Goal: Information Seeking & Learning: Learn about a topic

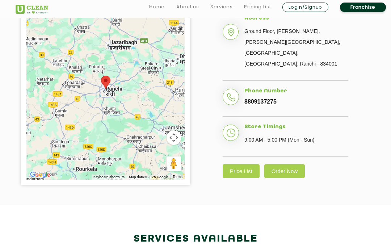
scroll to position [162, 0]
click at [230, 164] on link "Price List" at bounding box center [241, 171] width 37 height 14
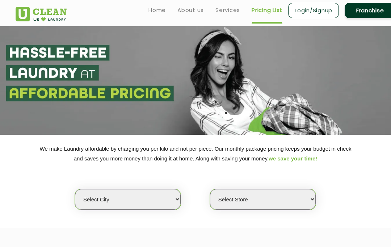
click at [81, 199] on select "Select city [GEOGRAPHIC_DATA] [GEOGRAPHIC_DATA] [GEOGRAPHIC_DATA] [GEOGRAPHIC_D…" at bounding box center [128, 199] width 106 height 21
select select "19"
click at [233, 202] on select "Select Store UClean Dangra Toli [PERSON_NAME][GEOGRAPHIC_DATA]" at bounding box center [263, 199] width 106 height 21
select select "45"
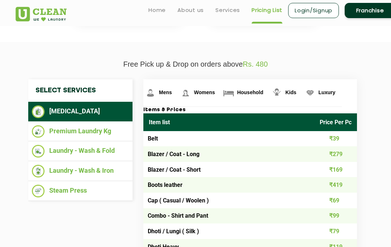
scroll to position [186, 0]
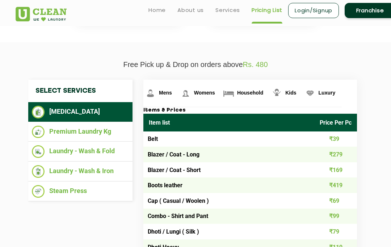
click at [251, 93] on span "Household" at bounding box center [250, 93] width 26 height 6
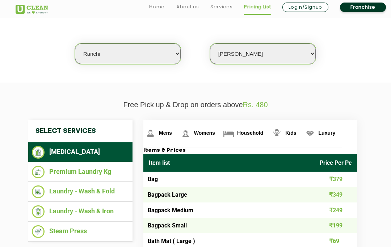
scroll to position [155, 0]
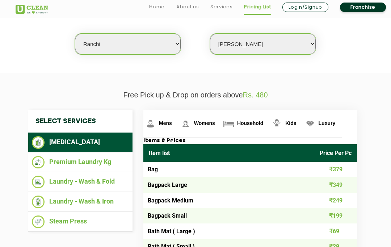
click at [155, 127] on img at bounding box center [150, 123] width 13 height 13
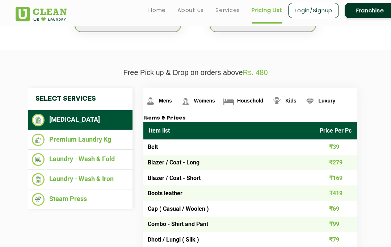
scroll to position [176, 0]
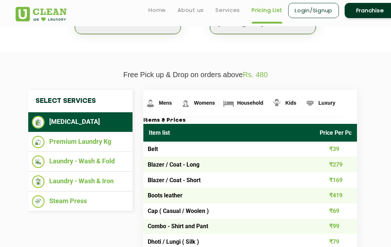
click at [341, 97] on link "Luxury" at bounding box center [322, 103] width 39 height 27
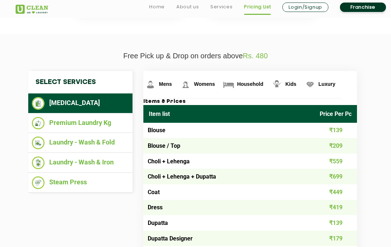
scroll to position [195, 0]
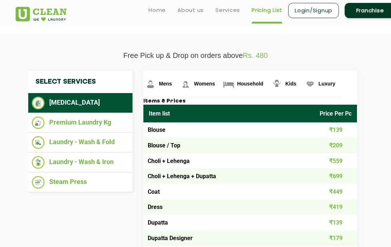
click at [329, 82] on span "Luxury" at bounding box center [327, 84] width 17 height 6
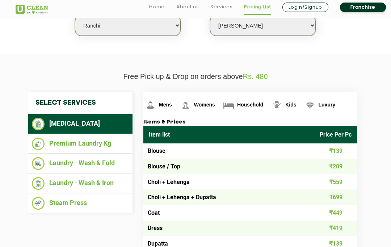
scroll to position [176, 0]
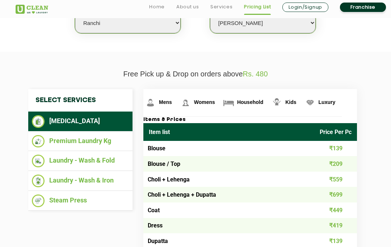
click at [40, 143] on img at bounding box center [38, 141] width 13 height 13
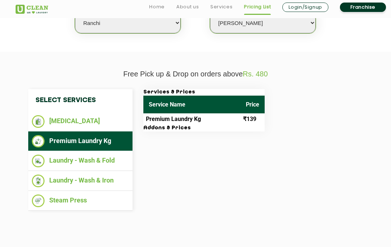
click at [48, 163] on li "Laundry - Wash & Fold" at bounding box center [80, 161] width 97 height 13
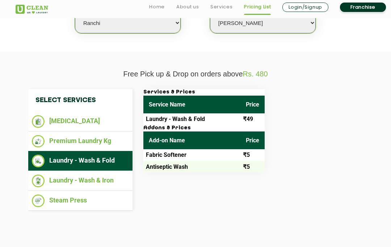
click at [41, 143] on img at bounding box center [38, 141] width 13 height 13
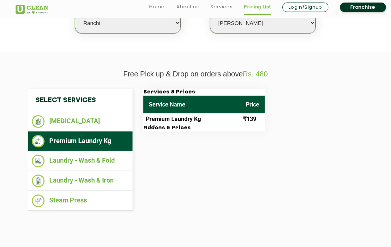
click at [49, 176] on li "Laundry - Wash & Iron" at bounding box center [80, 181] width 97 height 13
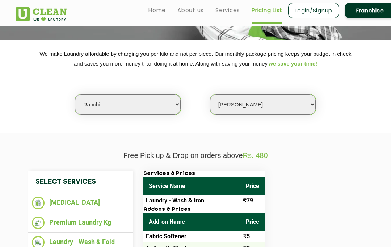
scroll to position [94, 0]
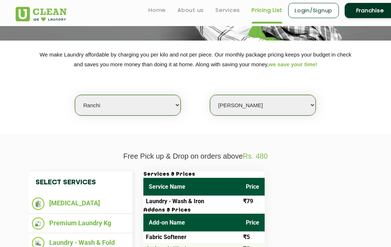
click at [222, 14] on link "Services" at bounding box center [228, 10] width 25 height 9
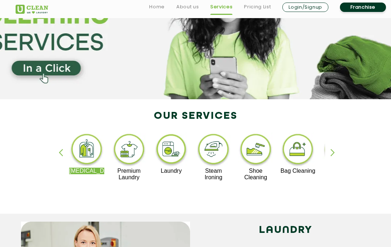
scroll to position [68, 0]
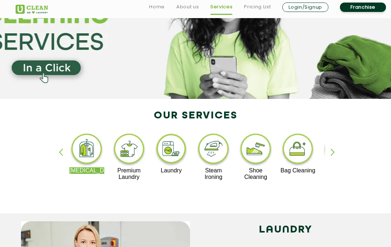
click at [334, 146] on div "[MEDICAL_DATA] Premium Laundry Laundry Steam Ironing Shoe Cleaning Bag Cleaning…" at bounding box center [195, 159] width 371 height 107
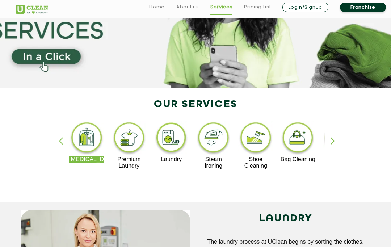
scroll to position [81, 0]
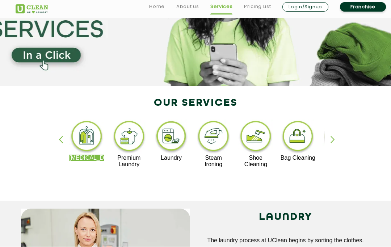
click at [258, 140] on img at bounding box center [255, 137] width 35 height 35
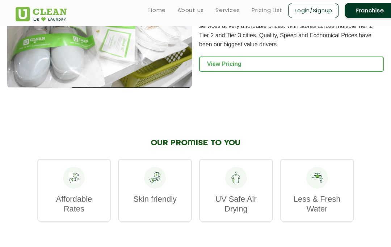
scroll to position [838, 0]
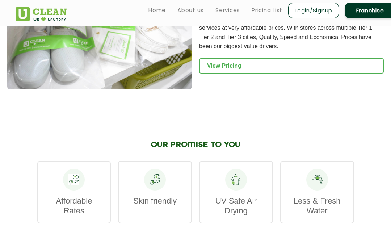
click at [320, 66] on link "View Pricing" at bounding box center [291, 65] width 185 height 15
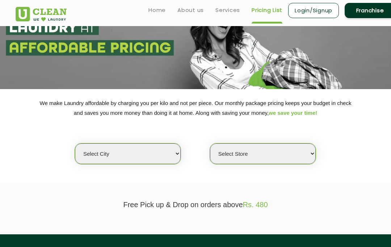
scroll to position [49, 0]
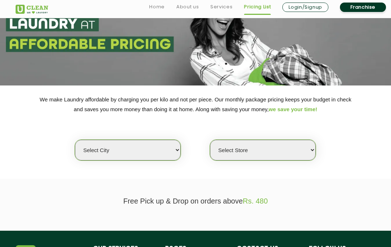
click at [84, 154] on select "Select city [GEOGRAPHIC_DATA] [GEOGRAPHIC_DATA] [GEOGRAPHIC_DATA] [GEOGRAPHIC_D…" at bounding box center [128, 150] width 106 height 21
select select "19"
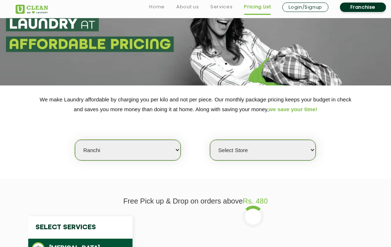
click at [233, 153] on select "Select Store UClean Dangra Toli [PERSON_NAME][GEOGRAPHIC_DATA]" at bounding box center [263, 150] width 106 height 21
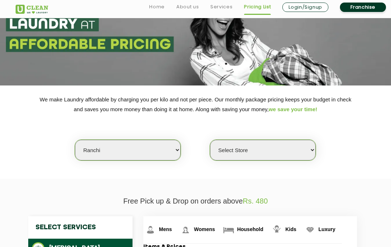
select select "45"
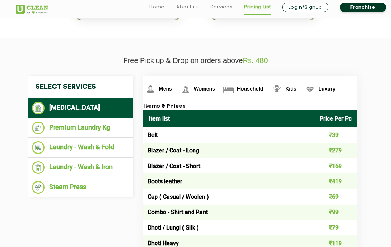
scroll to position [190, 0]
